Goal: Transaction & Acquisition: Purchase product/service

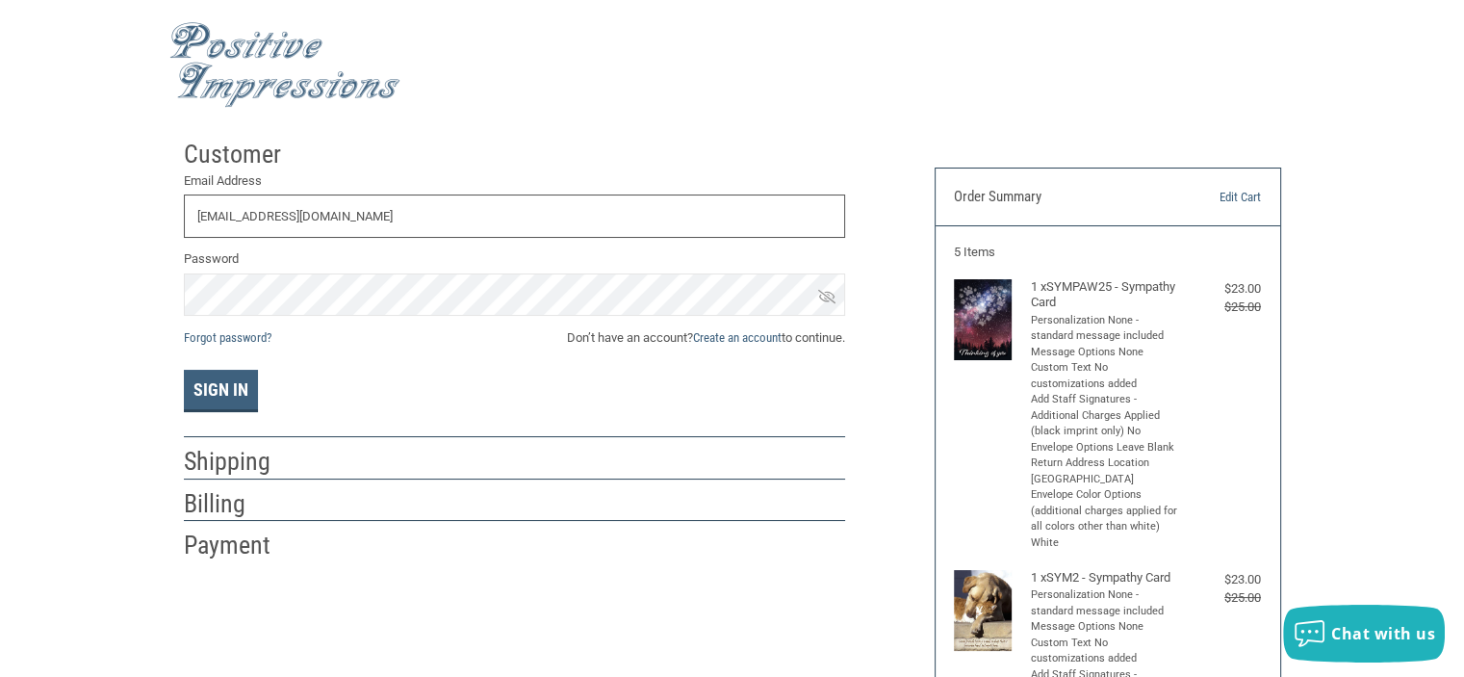
type input "[EMAIL_ADDRESS][DOMAIN_NAME]"
click at [212, 399] on button "Sign In" at bounding box center [221, 391] width 74 height 42
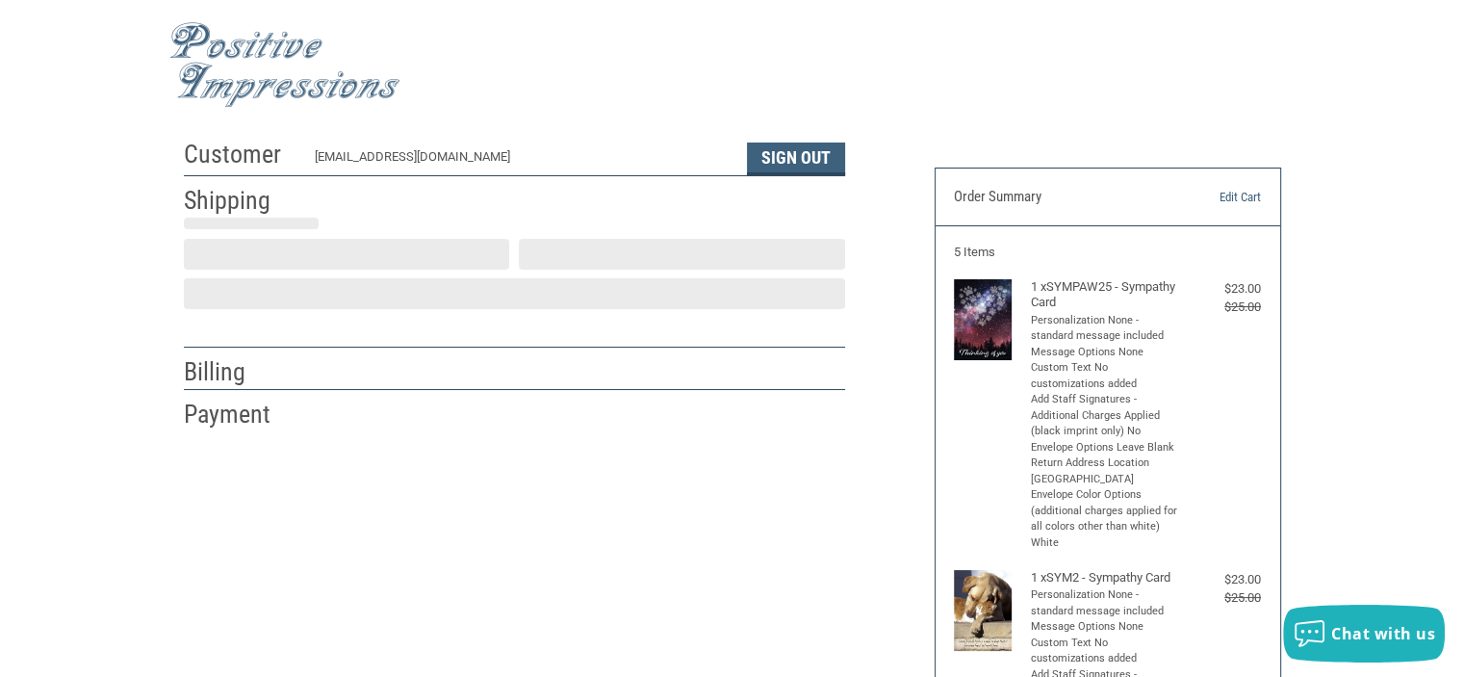
scroll to position [40, 0]
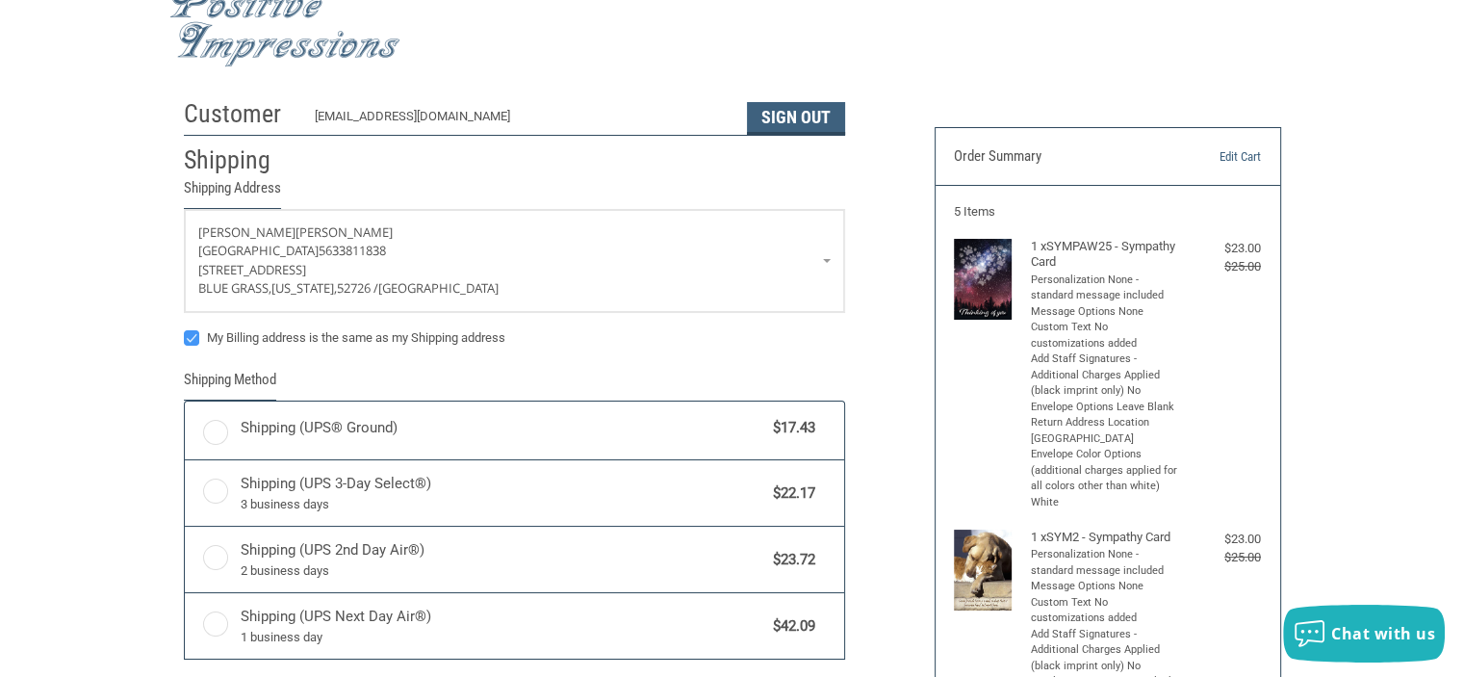
radio input "true"
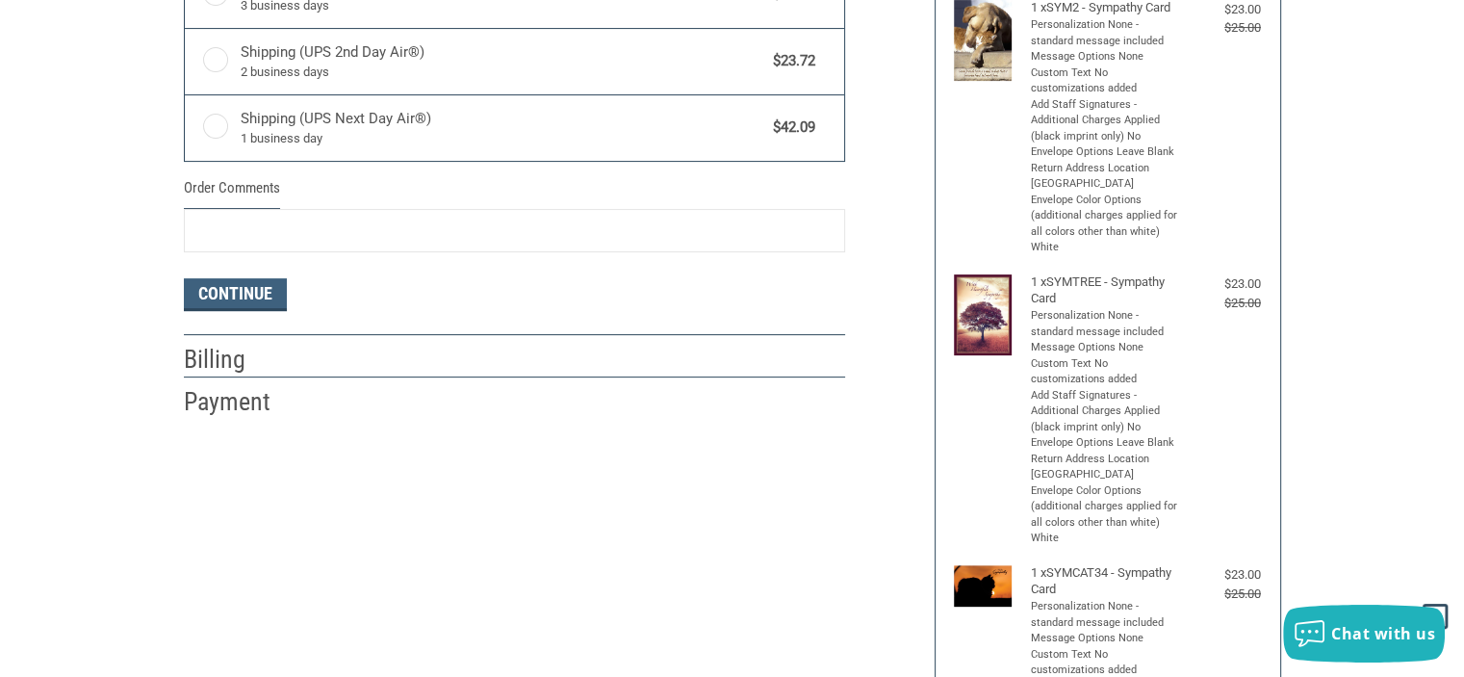
scroll to position [616, 0]
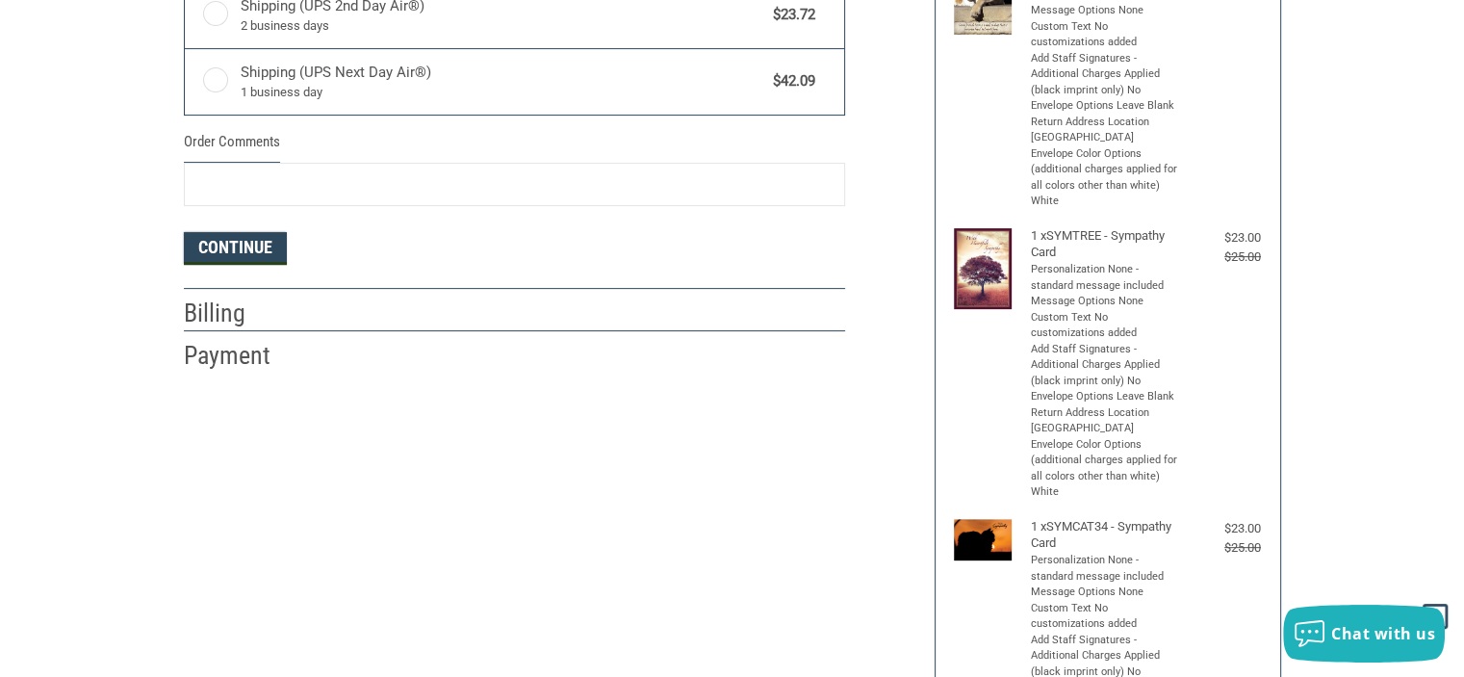
click at [252, 247] on button "Continue" at bounding box center [235, 248] width 103 height 33
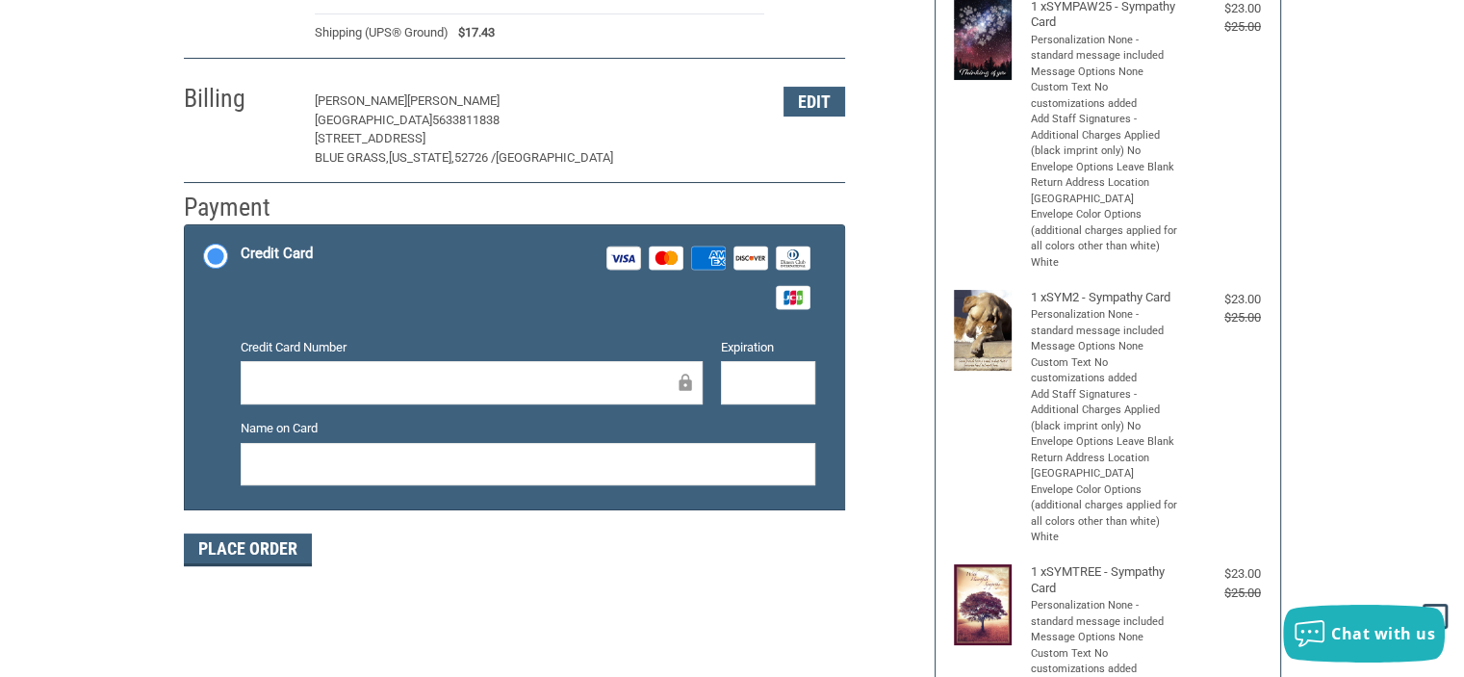
scroll to position [293, 0]
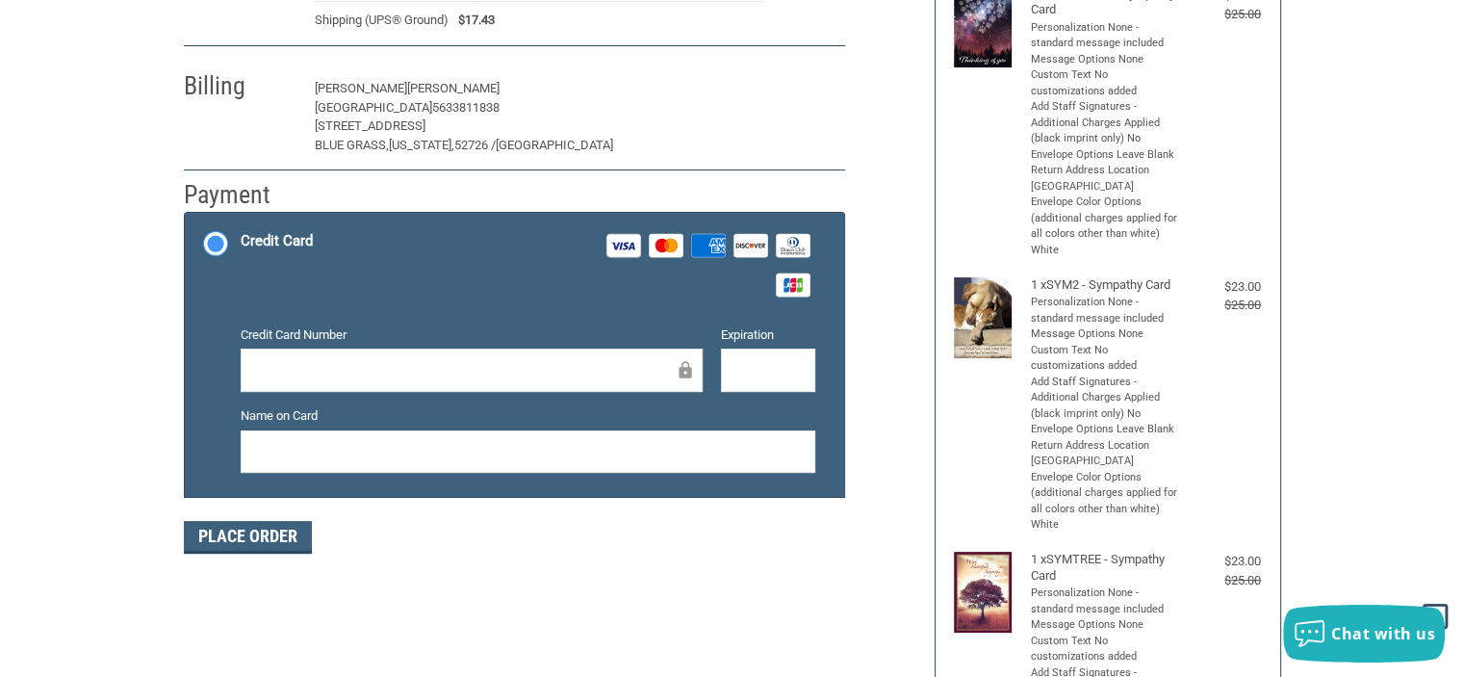
click at [801, 98] on button "Edit" at bounding box center [815, 89] width 62 height 30
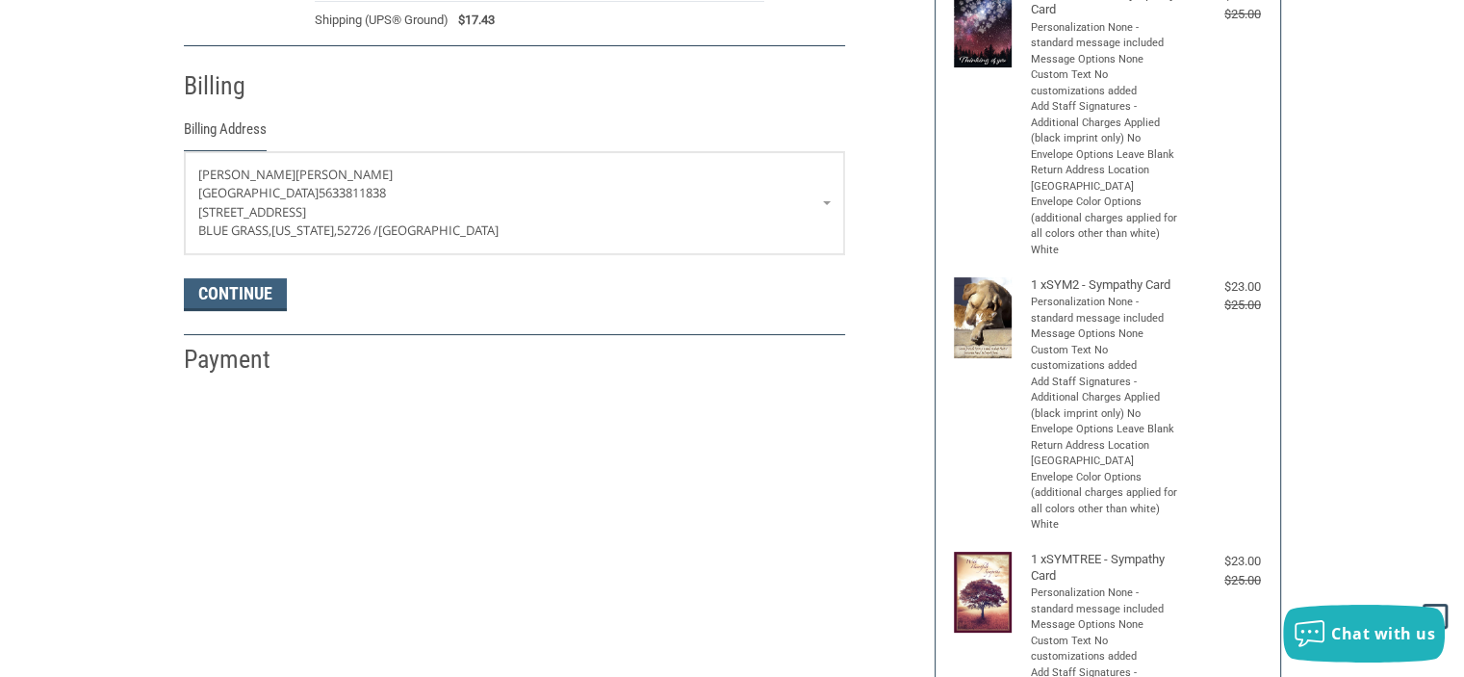
scroll to position [338, 0]
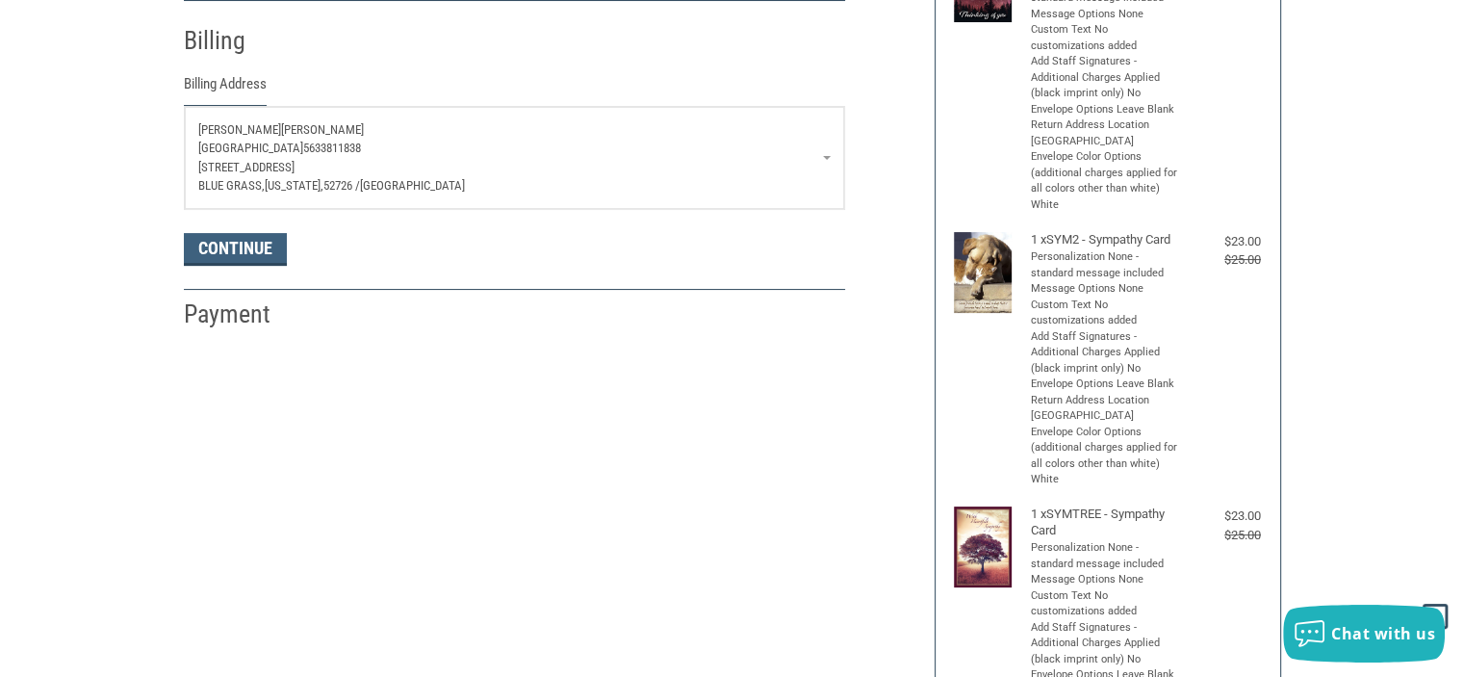
click at [543, 158] on p "[STREET_ADDRESS]" at bounding box center [514, 167] width 632 height 19
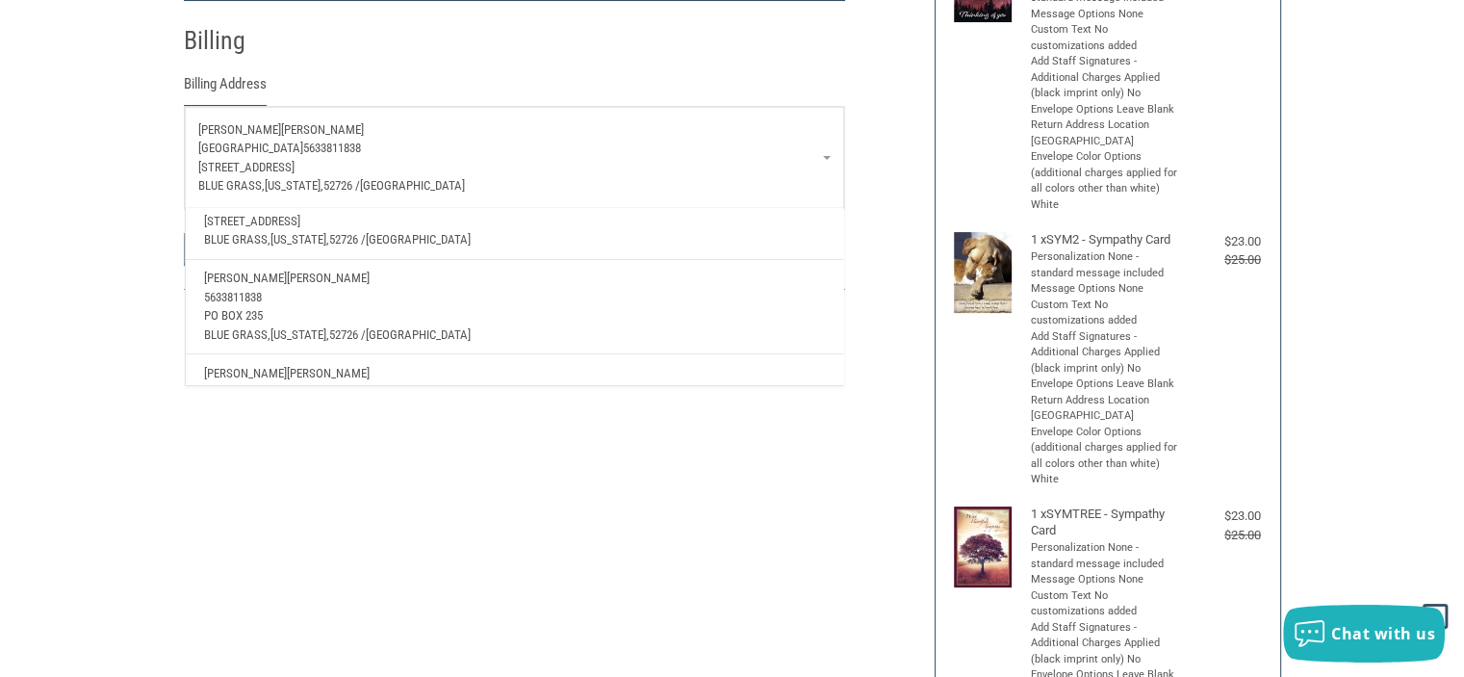
scroll to position [291, 0]
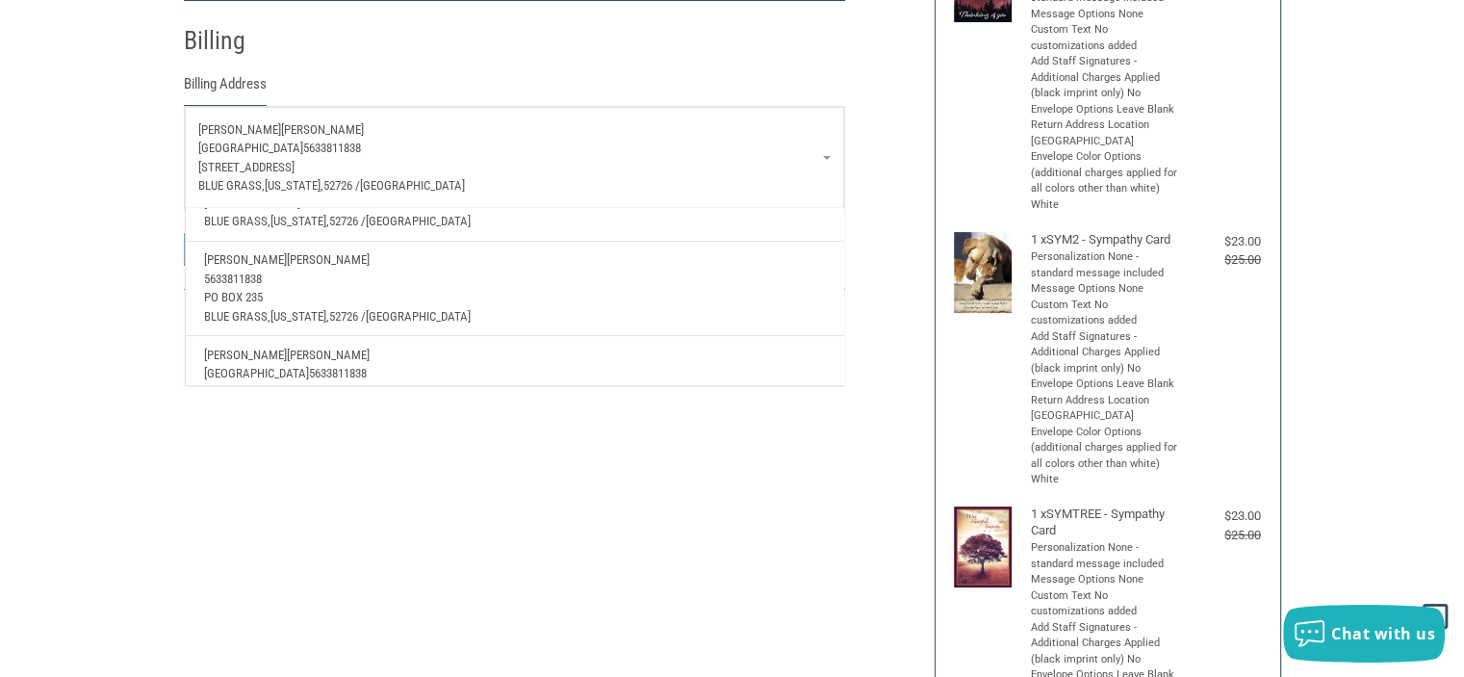
click at [601, 288] on p "PO Box 235" at bounding box center [514, 297] width 620 height 19
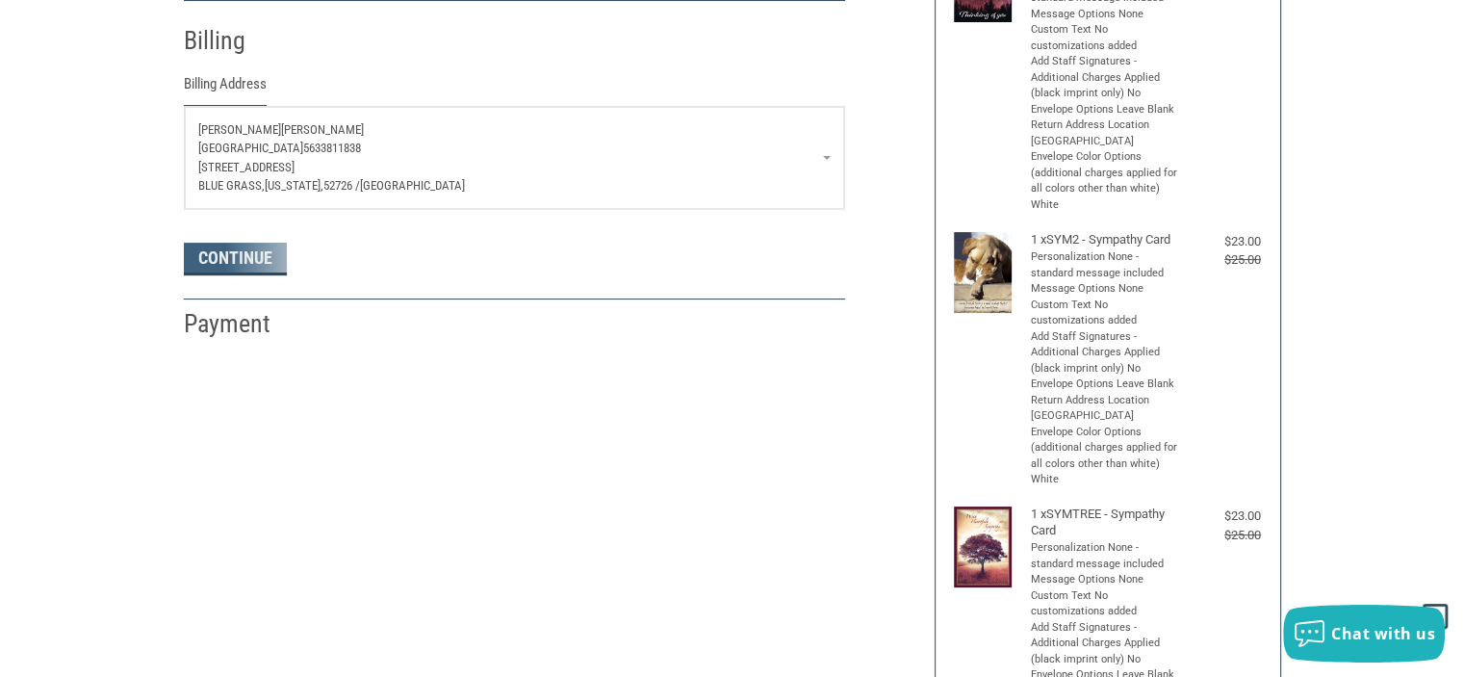
select select "IA"
select select "US"
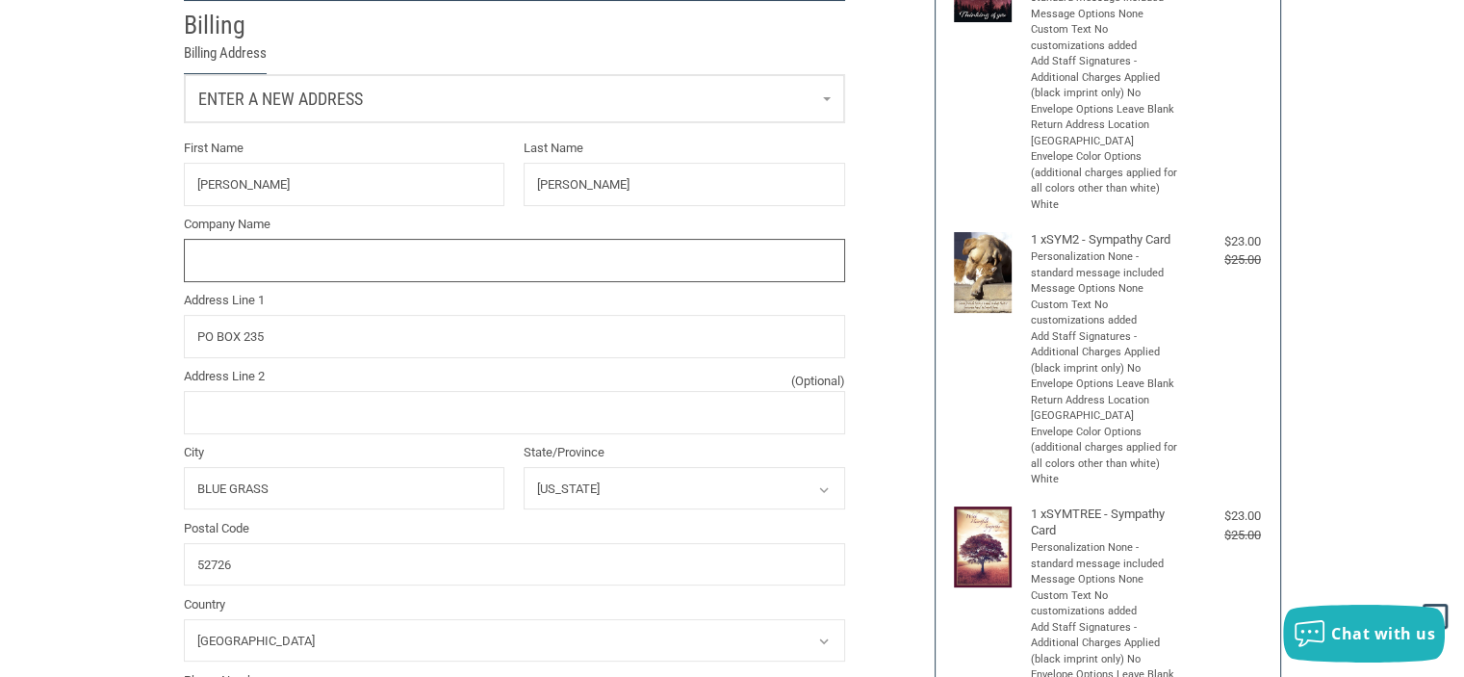
click at [559, 262] on input "Company Name" at bounding box center [514, 260] width 661 height 43
type input "[GEOGRAPHIC_DATA]"
click at [838, 296] on label "Address Line 1" at bounding box center [514, 300] width 661 height 19
click at [838, 315] on input "PO BOX 235" at bounding box center [514, 336] width 661 height 43
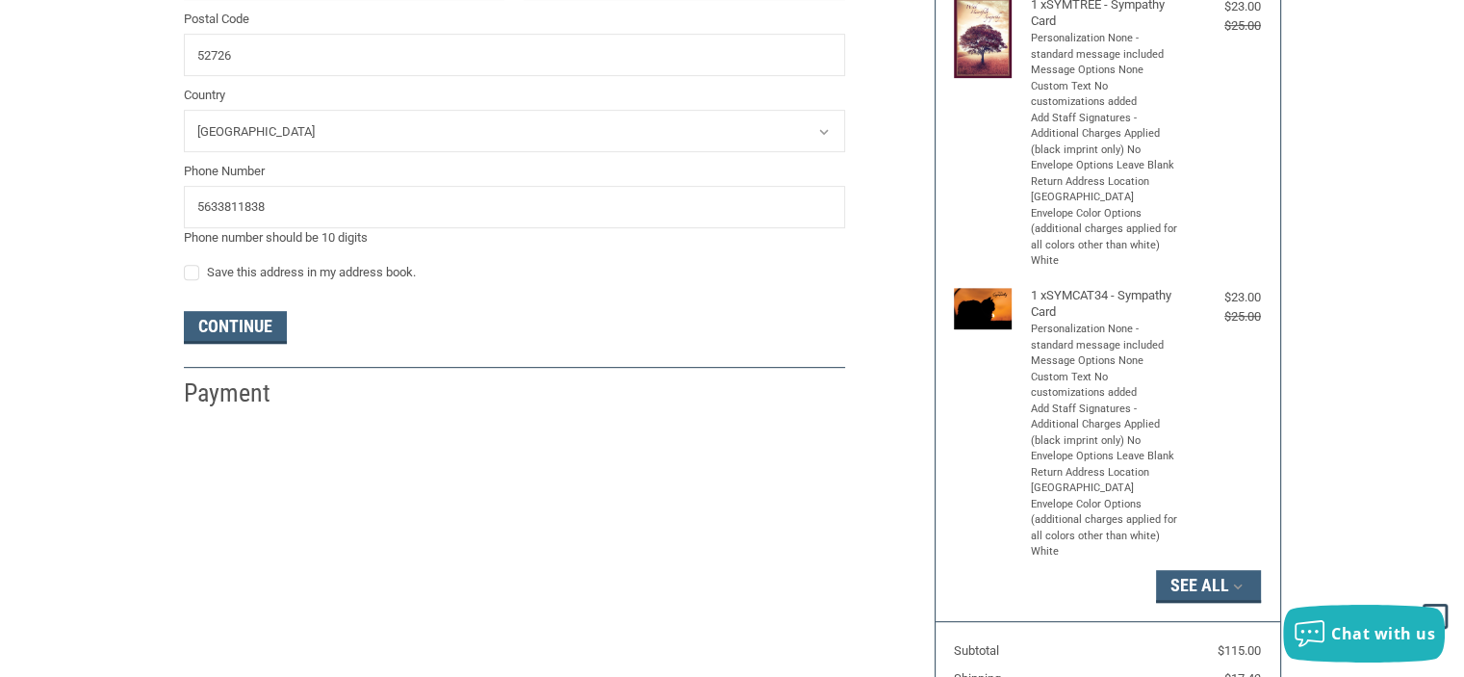
scroll to position [873, 0]
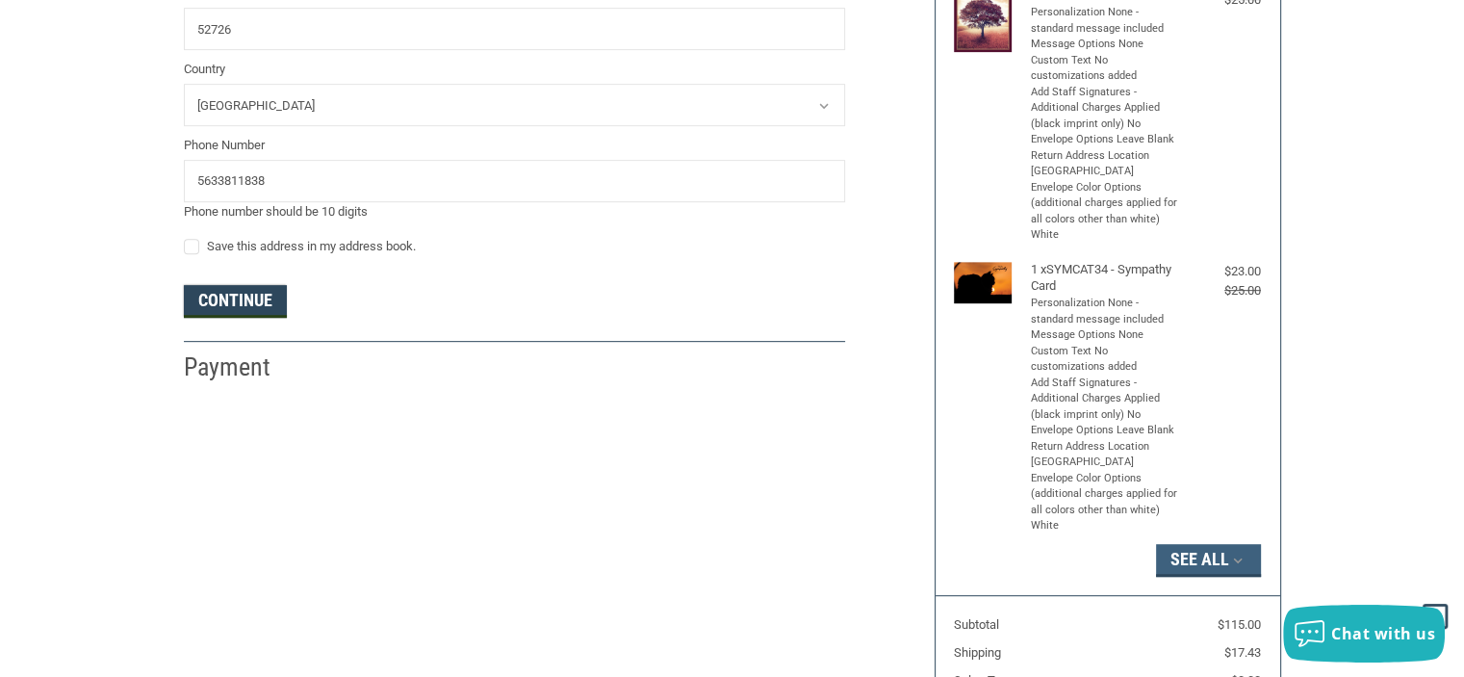
click at [250, 300] on button "Continue" at bounding box center [235, 301] width 103 height 33
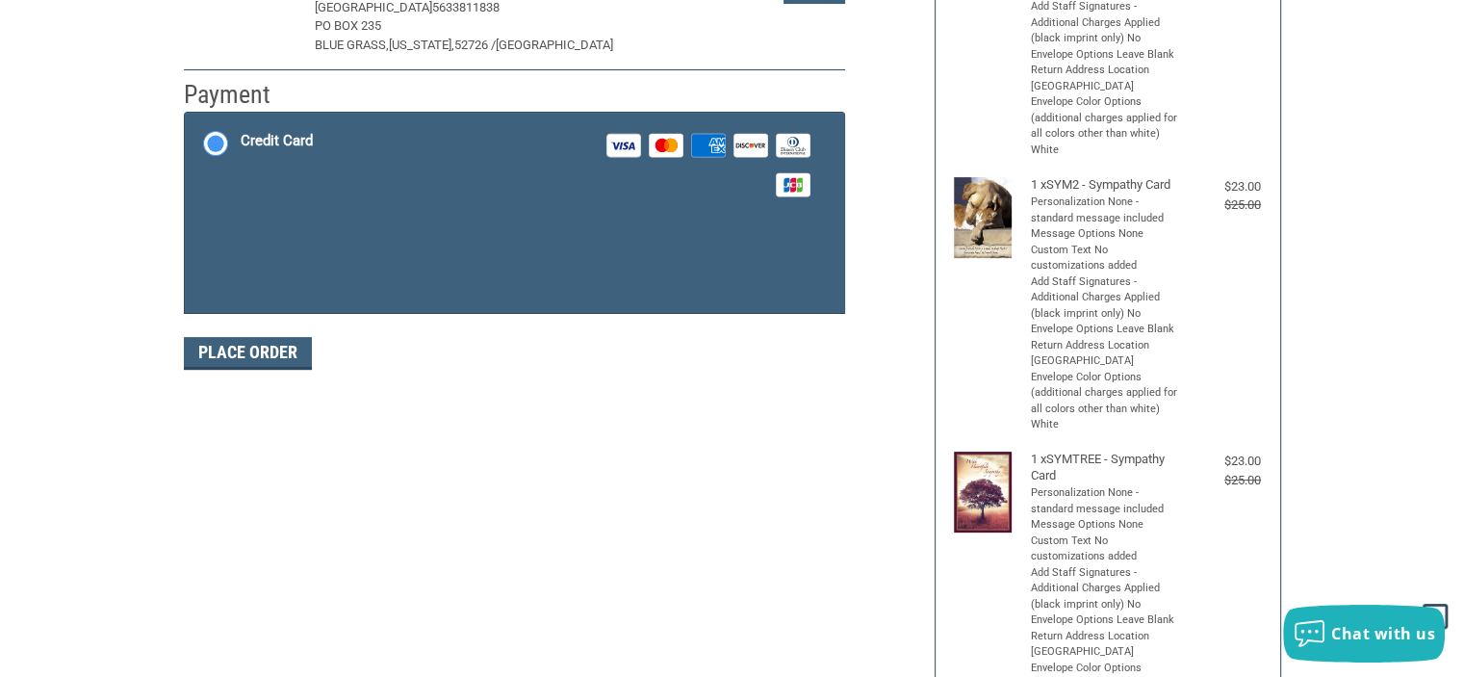
scroll to position [327, 0]
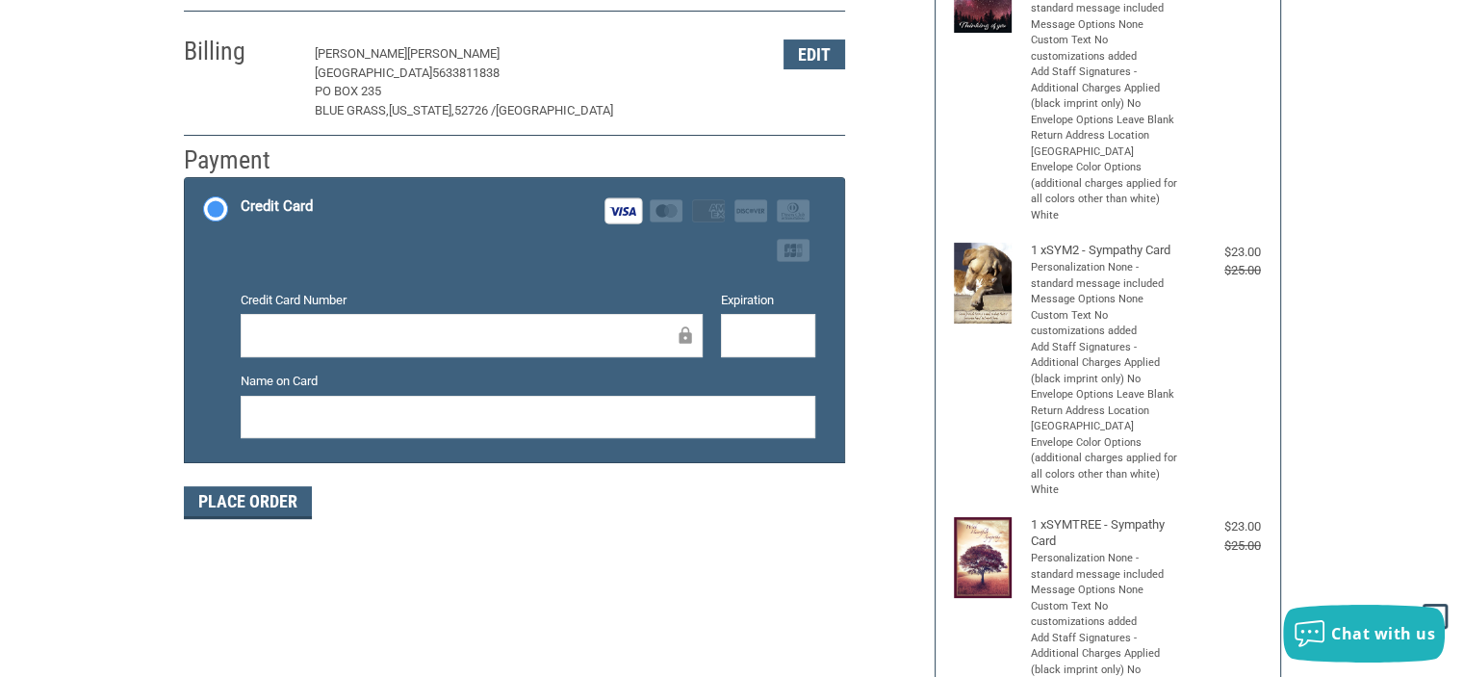
click at [579, 402] on div at bounding box center [528, 417] width 575 height 43
click at [648, 518] on div "Customer [EMAIL_ADDRESS][DOMAIN_NAME] Sign Out Shipping [PERSON_NAME] [GEOGRAPH…" at bounding box center [544, 172] width 751 height 739
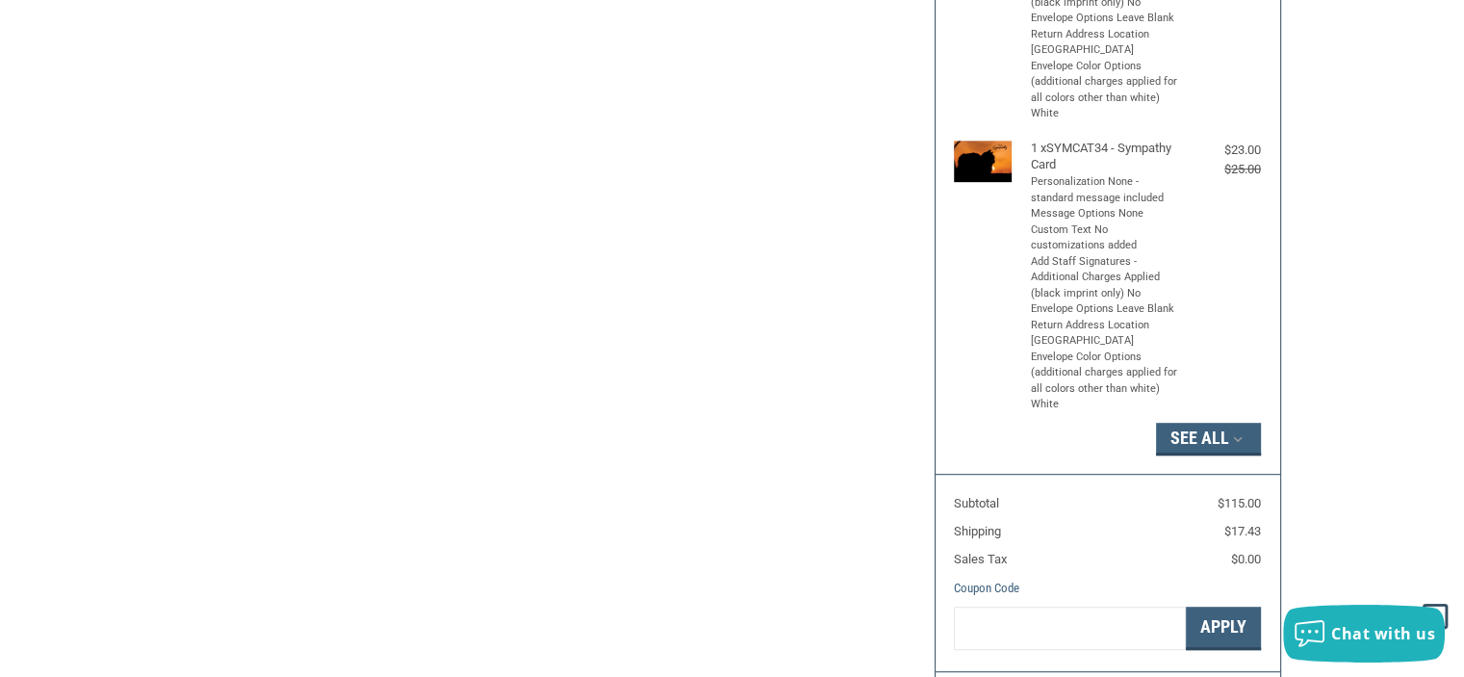
scroll to position [1011, 0]
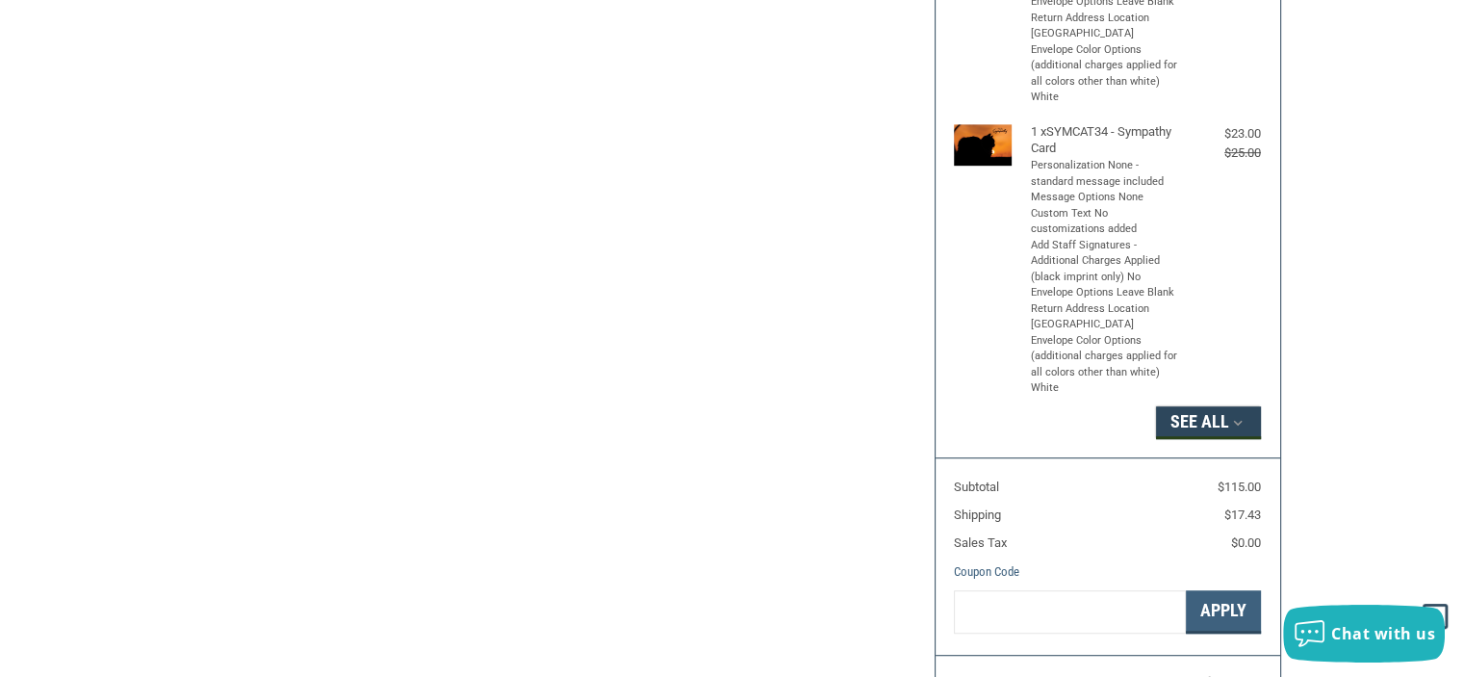
click at [1244, 419] on icon "button" at bounding box center [1237, 422] width 17 height 17
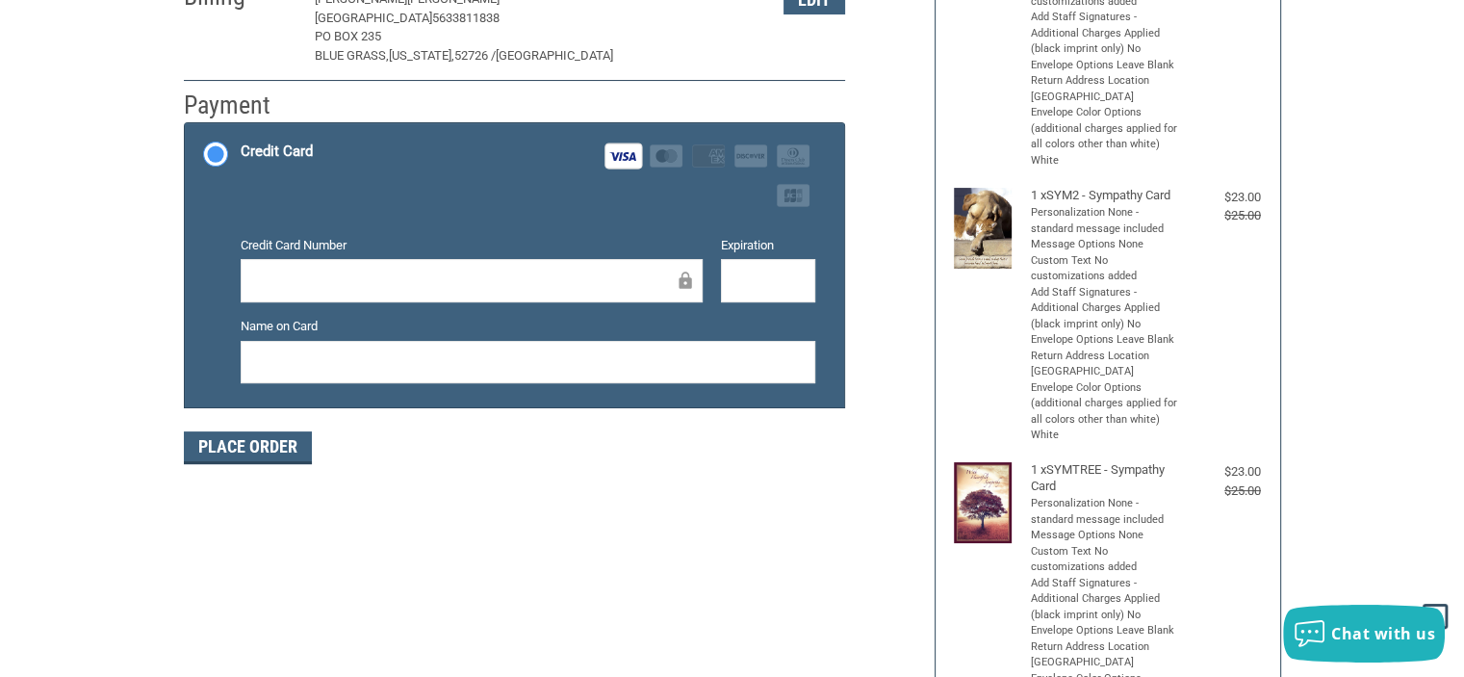
scroll to position [391, 0]
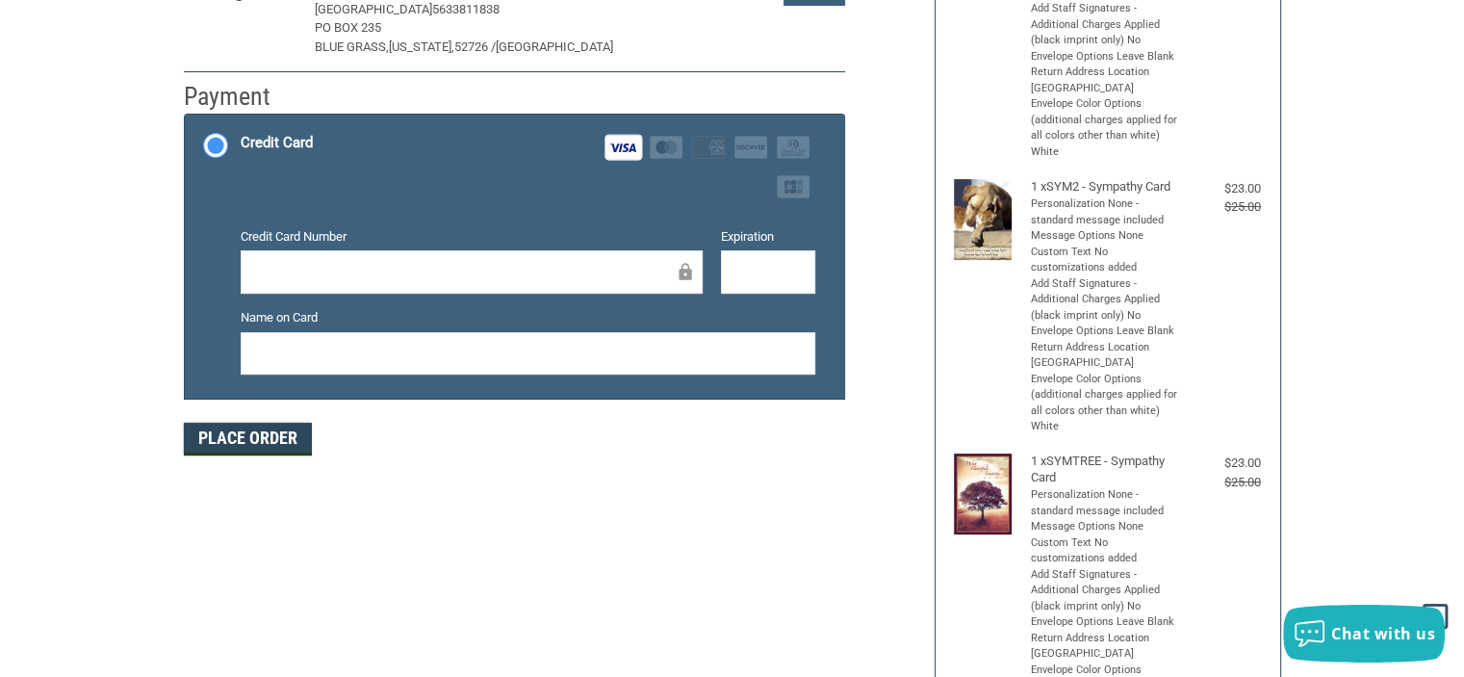
click at [274, 430] on button "Place Order" at bounding box center [248, 439] width 128 height 33
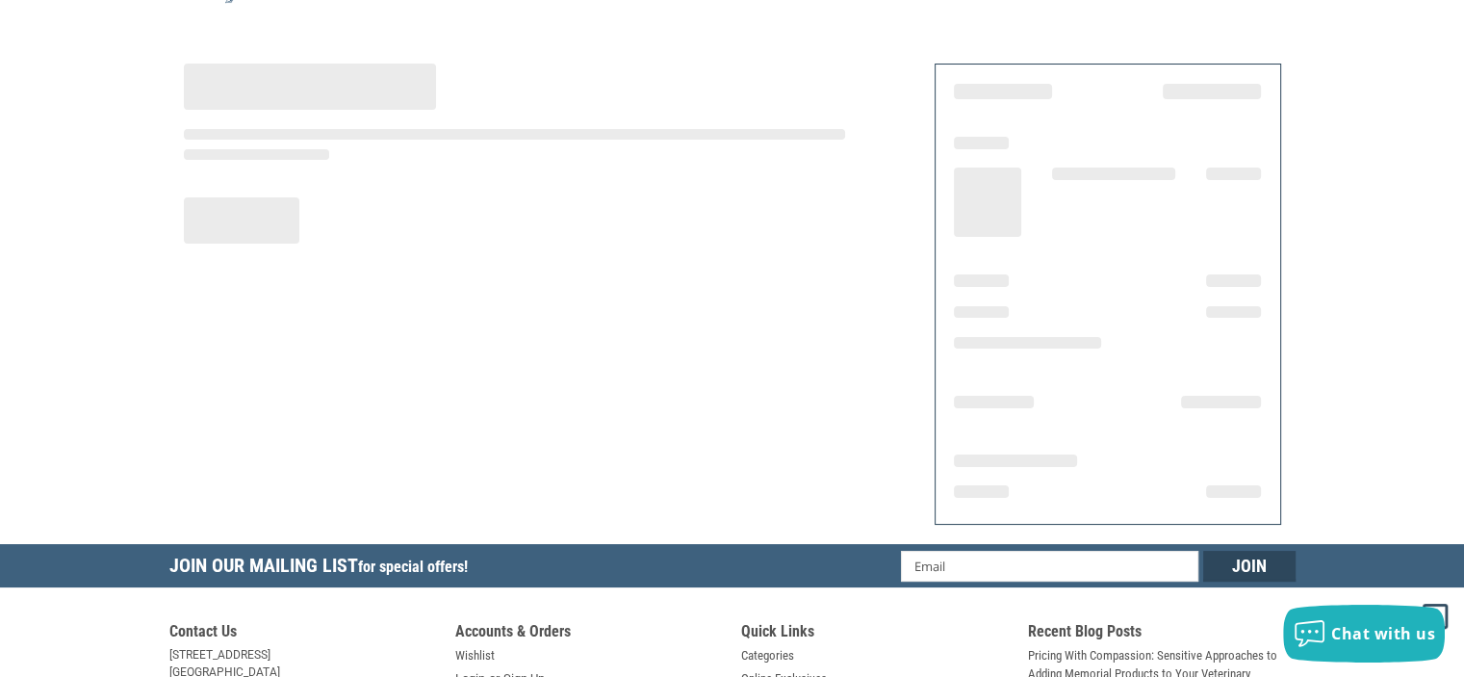
scroll to position [31, 0]
